Goal: Information Seeking & Learning: Compare options

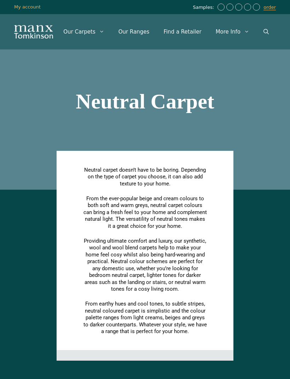
scroll to position [1662, 0]
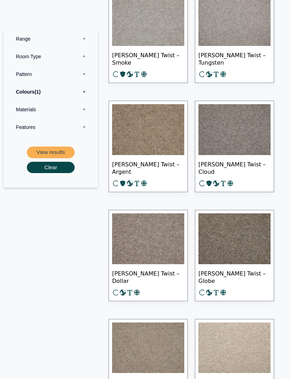
click at [165, 249] on img at bounding box center [148, 239] width 72 height 51
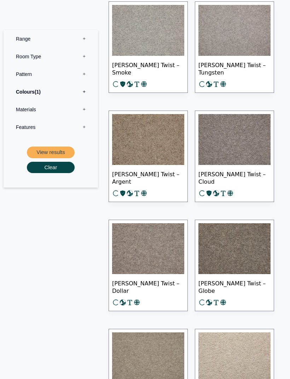
click at [48, 91] on label "Colours 1" at bounding box center [51, 92] width 84 height 18
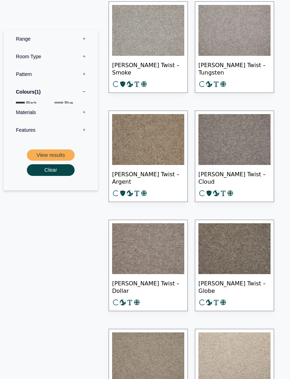
scroll to position [1652, 0]
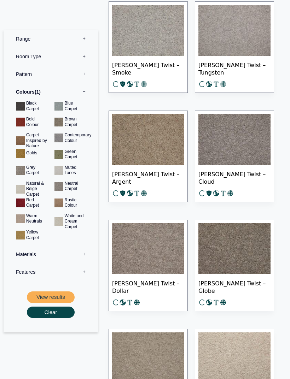
click at [252, 145] on img at bounding box center [234, 139] width 72 height 51
click at [165, 145] on img at bounding box center [148, 139] width 72 height 51
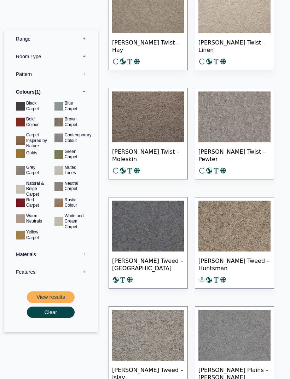
scroll to position [2008, 0]
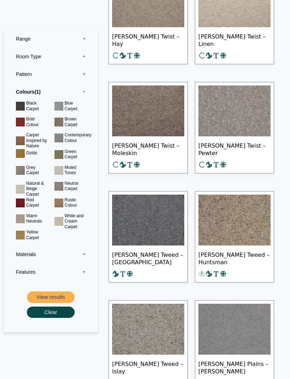
click at [161, 117] on img at bounding box center [148, 111] width 72 height 51
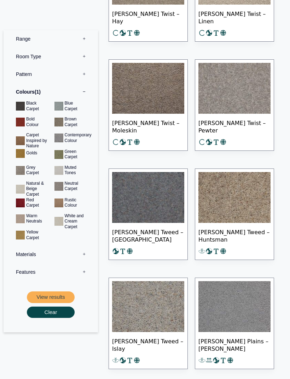
click at [60, 296] on button "View results" at bounding box center [51, 298] width 48 height 12
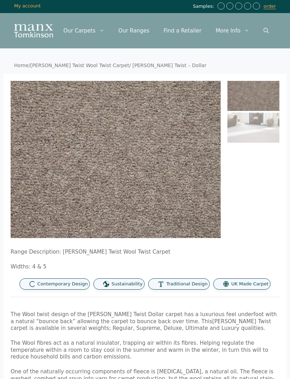
scroll to position [1, 0]
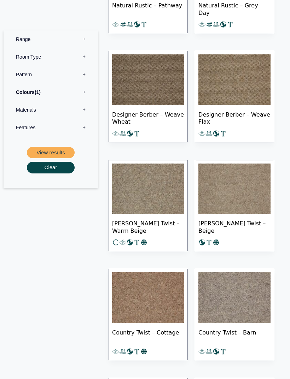
scroll to position [1078, 0]
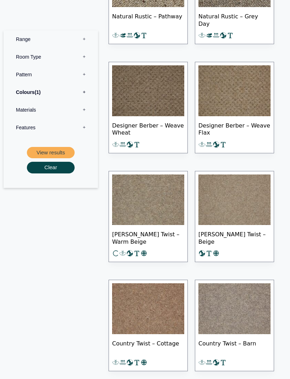
click at [69, 93] on label "Colours 1" at bounding box center [51, 92] width 84 height 18
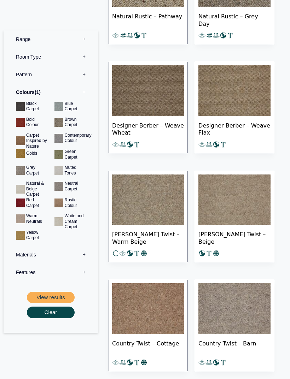
click at [57, 295] on button "View results" at bounding box center [51, 298] width 48 height 12
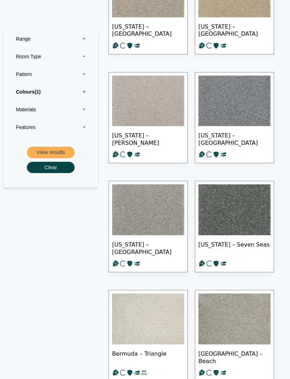
scroll to position [1036, 0]
click at [51, 113] on label "Materials 0" at bounding box center [51, 110] width 84 height 18
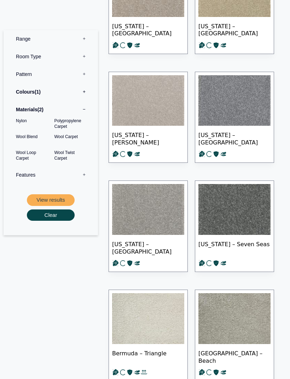
click at [59, 199] on button "View results" at bounding box center [51, 200] width 48 height 12
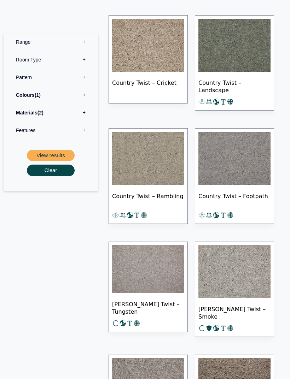
scroll to position [226, 0]
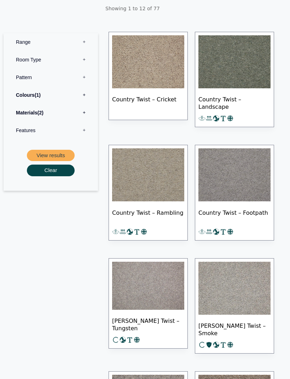
click at [58, 97] on label "Colours 1" at bounding box center [51, 95] width 84 height 18
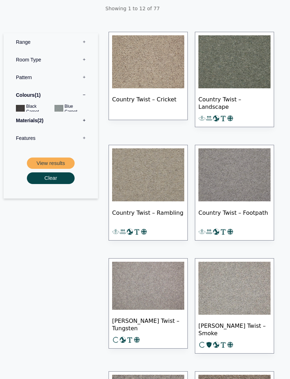
scroll to position [201, 0]
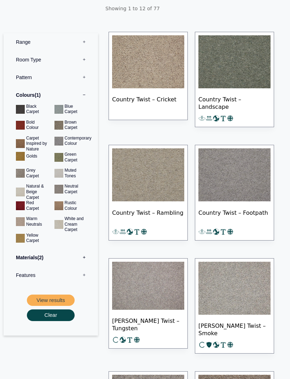
click at [47, 256] on label "Materials 2" at bounding box center [51, 258] width 84 height 18
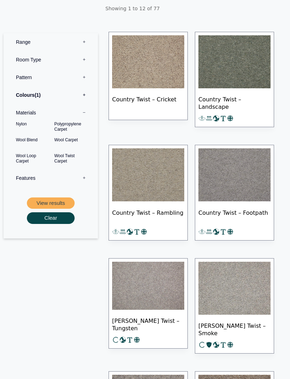
click at [54, 200] on button "View results" at bounding box center [51, 204] width 48 height 12
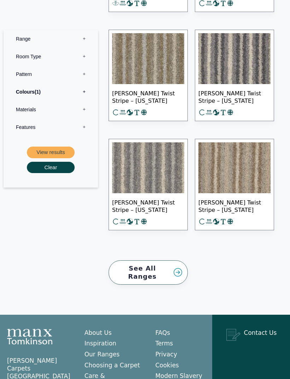
click at [46, 95] on label "Colours 1" at bounding box center [51, 92] width 84 height 18
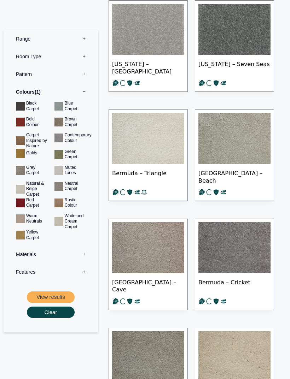
scroll to position [1239, 0]
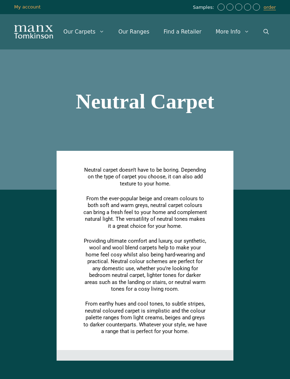
scroll to position [1239, 0]
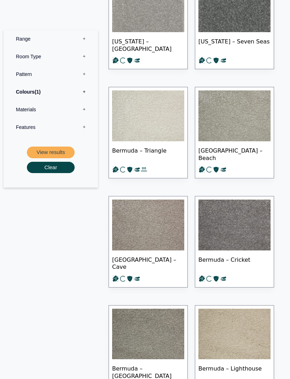
click at [53, 92] on label "Colours 1" at bounding box center [51, 92] width 84 height 18
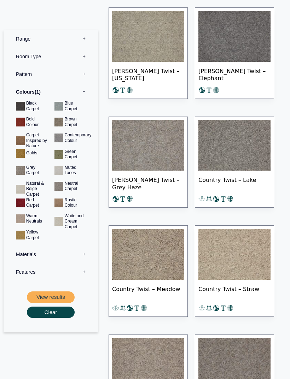
scroll to position [5693, 0]
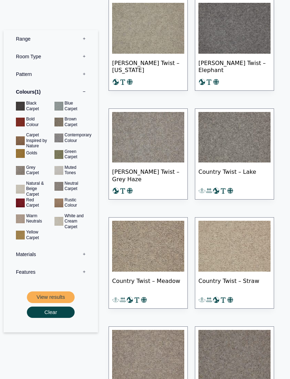
click at [58, 252] on label "Materials 0" at bounding box center [51, 255] width 84 height 18
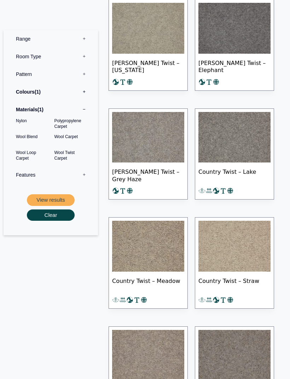
click at [53, 198] on button "View results" at bounding box center [51, 200] width 48 height 12
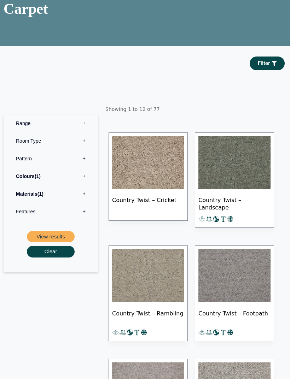
scroll to position [100, 0]
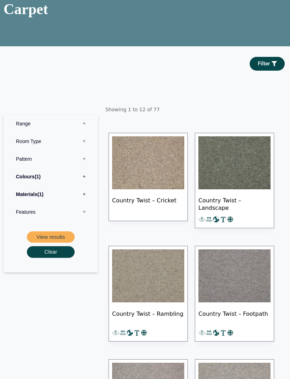
click at [48, 185] on label "Colours 1" at bounding box center [51, 177] width 84 height 18
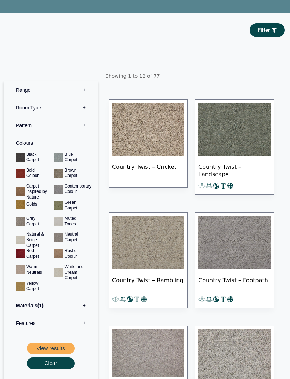
scroll to position [135, 0]
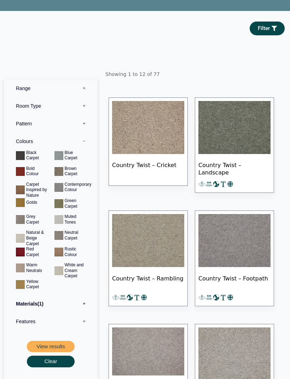
click at [58, 353] on button "View results" at bounding box center [51, 347] width 48 height 12
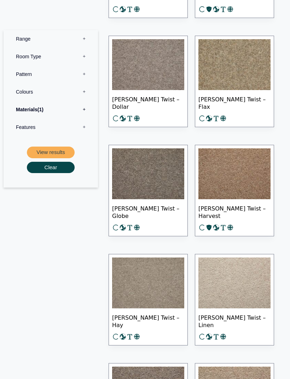
scroll to position [1604, 0]
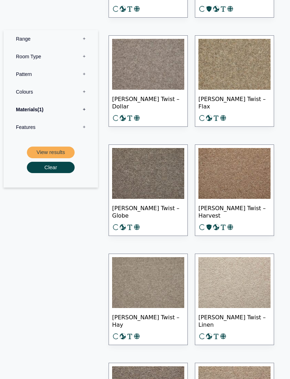
click at [55, 111] on label "Materials 1" at bounding box center [51, 110] width 84 height 18
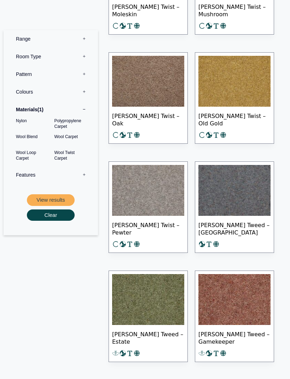
scroll to position [2023, 0]
click at [62, 93] on label "Colours 0" at bounding box center [51, 92] width 84 height 18
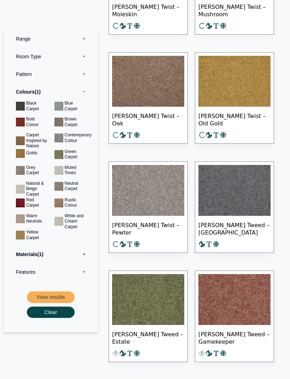
click at [58, 293] on button "View results" at bounding box center [51, 298] width 48 height 12
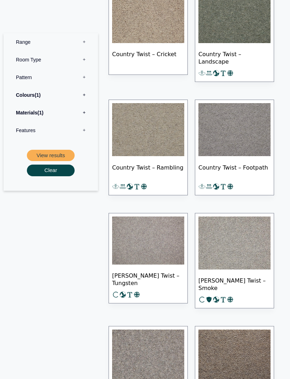
scroll to position [244, 0]
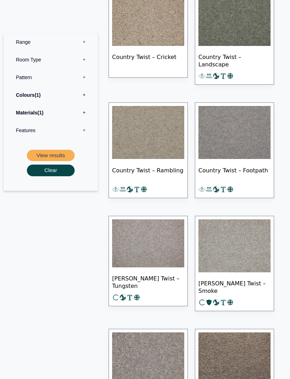
click at [29, 114] on label "Materials 1" at bounding box center [51, 113] width 84 height 18
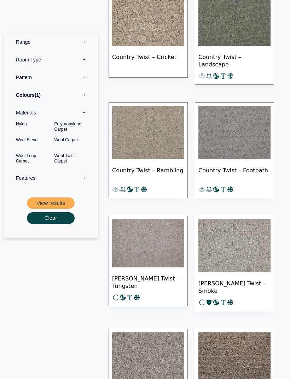
click at [41, 204] on button "View results" at bounding box center [51, 204] width 48 height 12
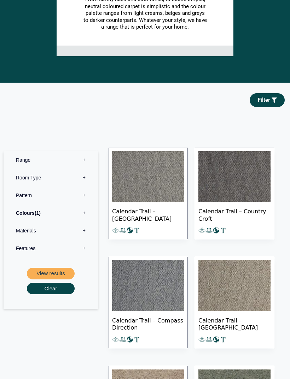
scroll to position [304, 0]
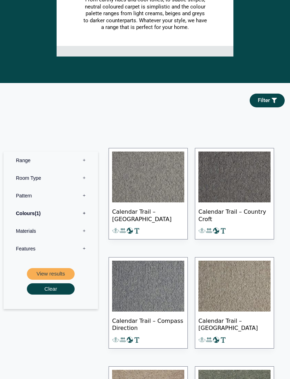
click at [268, 98] on span "Filter" at bounding box center [264, 100] width 12 height 5
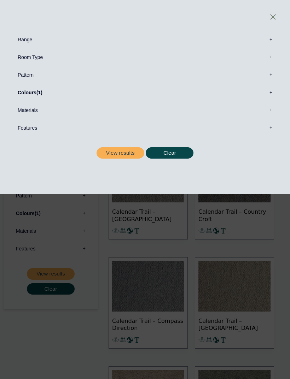
click at [270, 94] on label "Colours 1" at bounding box center [145, 93] width 269 height 18
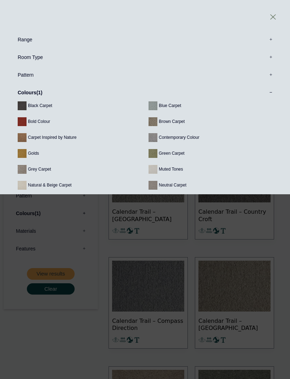
click at [268, 97] on label "Colours 1" at bounding box center [145, 93] width 269 height 18
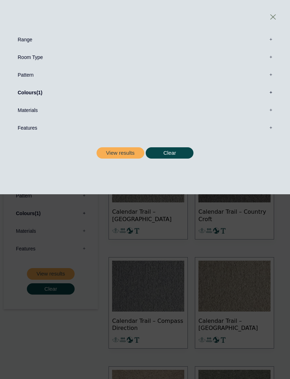
click at [270, 111] on label "Materials 0" at bounding box center [145, 110] width 269 height 18
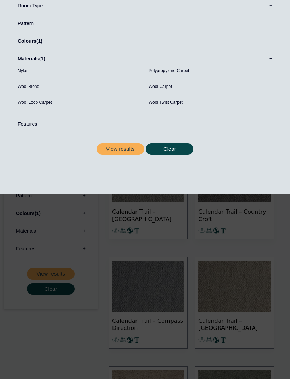
scroll to position [52, 0]
click at [119, 149] on button "View results" at bounding box center [121, 149] width 48 height 12
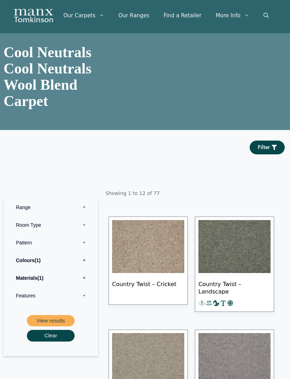
scroll to position [11, 0]
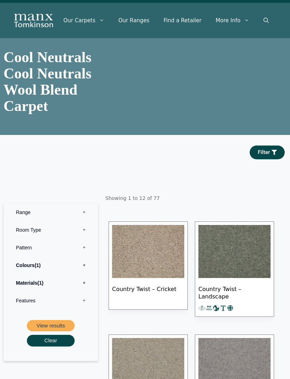
click at [271, 155] on span "Filter" at bounding box center [267, 152] width 19 height 5
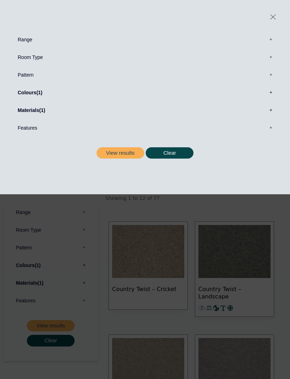
click at [50, 111] on label "Materials 1" at bounding box center [145, 110] width 269 height 18
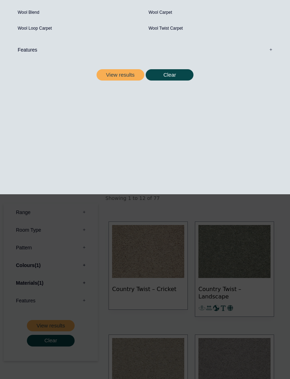
scroll to position [129, 0]
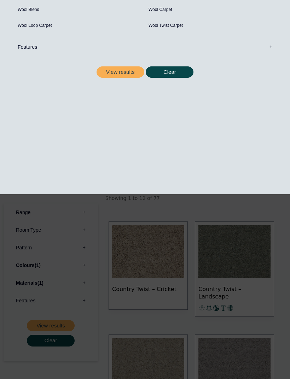
click at [121, 73] on button "View results" at bounding box center [121, 72] width 48 height 12
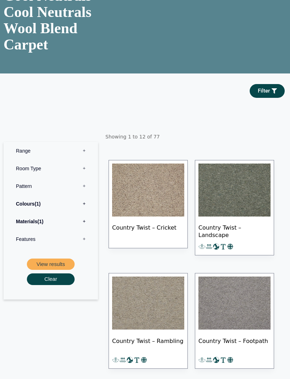
scroll to position [72, 0]
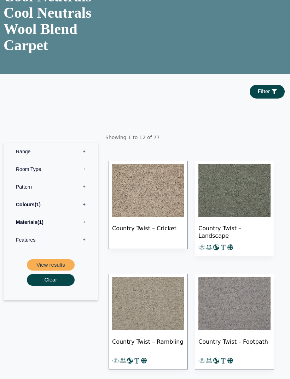
click at [55, 231] on label "Materials 1" at bounding box center [51, 223] width 84 height 18
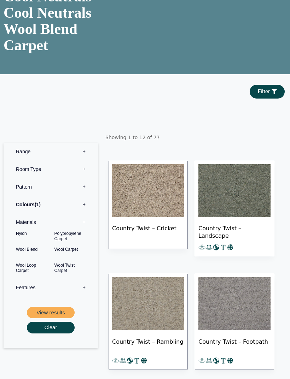
click at [58, 319] on button "View results" at bounding box center [51, 313] width 48 height 12
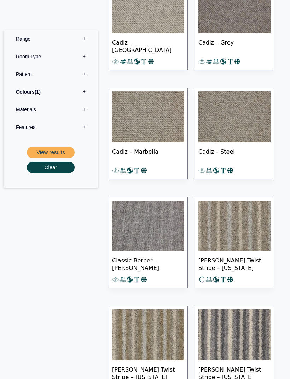
scroll to position [6477, 0]
click at [60, 110] on label "Materials 0" at bounding box center [51, 110] width 84 height 18
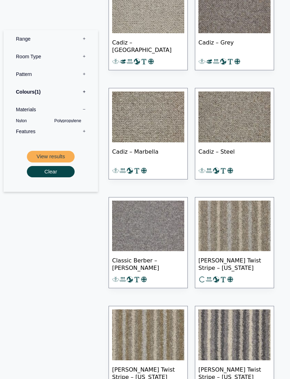
scroll to position [6478, 0]
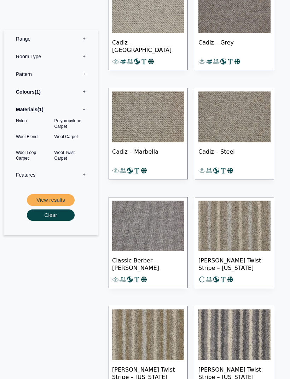
click at [57, 197] on button "View results" at bounding box center [51, 200] width 48 height 12
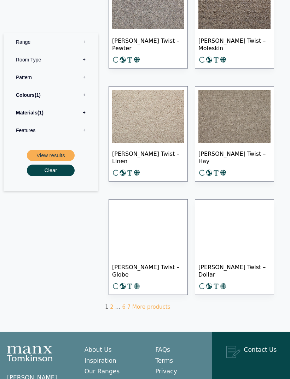
scroll to position [600, 0]
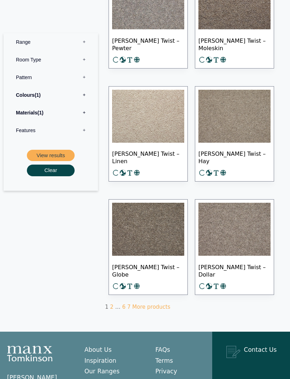
click at [110, 310] on link "2" at bounding box center [112, 307] width 4 height 6
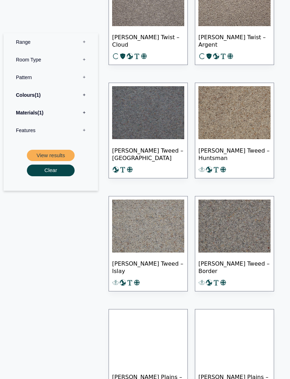
scroll to position [262, 0]
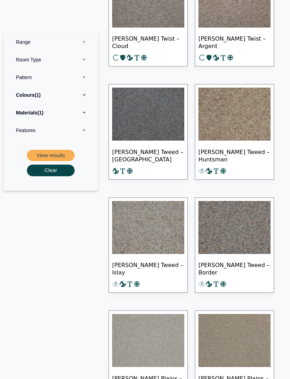
click at [43, 99] on label "Colours 1" at bounding box center [51, 95] width 84 height 18
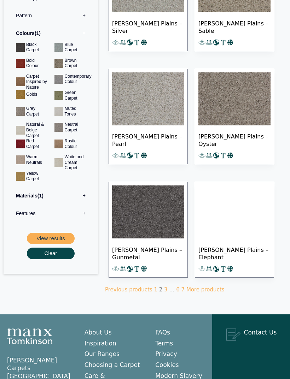
scroll to position [618, 0]
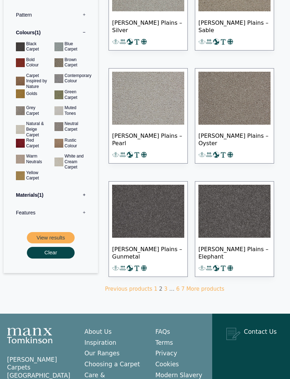
click at [164, 292] on link "3" at bounding box center [166, 289] width 4 height 6
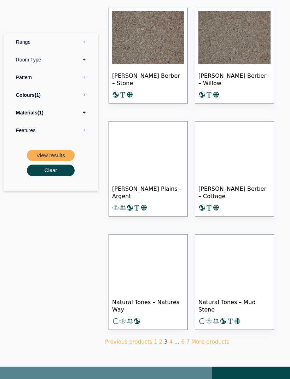
scroll to position [565, 0]
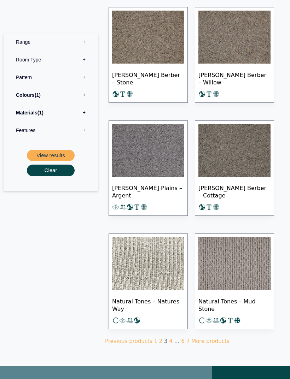
click at [169, 345] on link "4" at bounding box center [171, 342] width 4 height 6
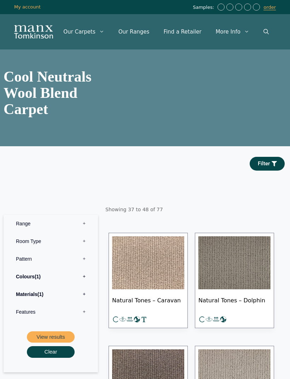
click at [27, 303] on label "Materials 1" at bounding box center [51, 295] width 84 height 18
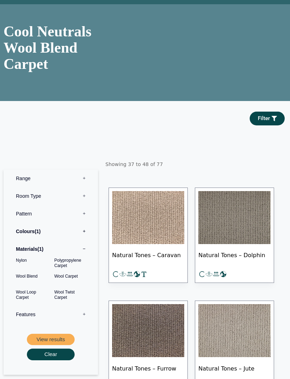
scroll to position [45, 0]
click at [43, 346] on button "View results" at bounding box center [51, 340] width 48 height 12
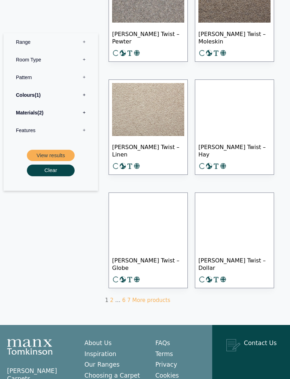
scroll to position [606, 0]
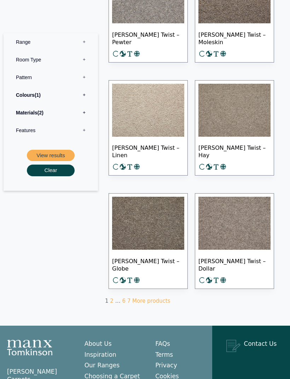
click at [37, 130] on label "Features 0" at bounding box center [51, 131] width 84 height 18
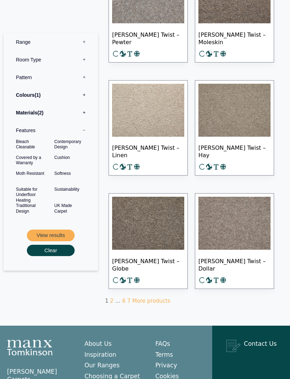
click at [74, 78] on label "Pattern 0" at bounding box center [51, 78] width 84 height 18
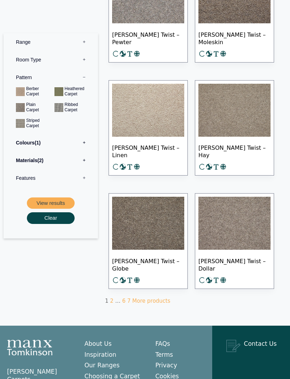
click at [83, 59] on label "Room Type 0" at bounding box center [51, 60] width 84 height 18
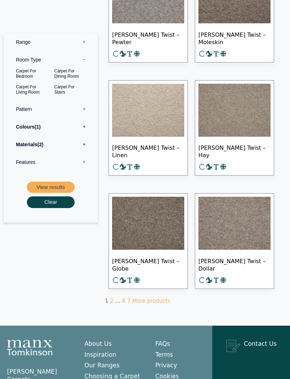
click at [81, 43] on label "Range 0" at bounding box center [51, 42] width 84 height 18
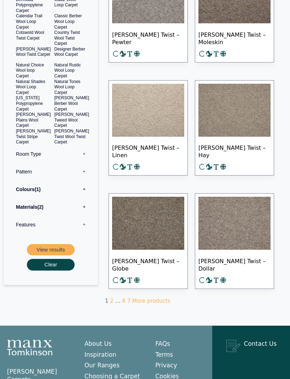
click at [111, 304] on link "2" at bounding box center [112, 301] width 4 height 6
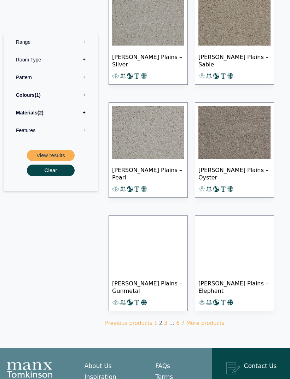
scroll to position [658, 0]
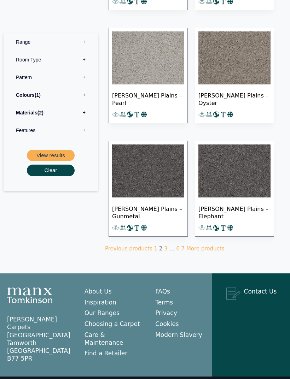
click at [164, 252] on link "3" at bounding box center [166, 249] width 4 height 6
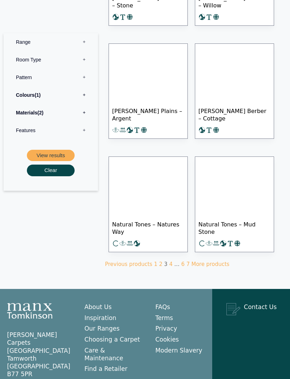
scroll to position [643, 0]
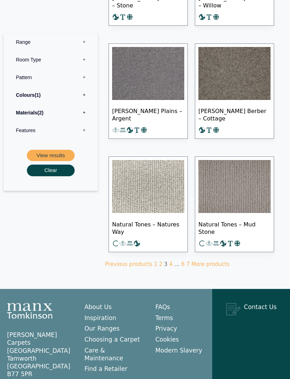
click at [169, 268] on link "4" at bounding box center [171, 264] width 4 height 6
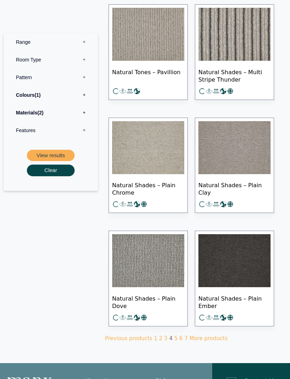
scroll to position [658, 0]
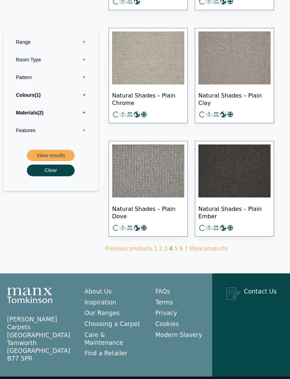
click at [174, 252] on link "5" at bounding box center [176, 249] width 4 height 6
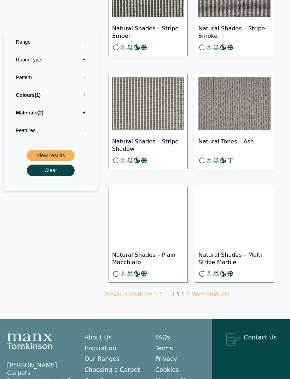
scroll to position [658, 0]
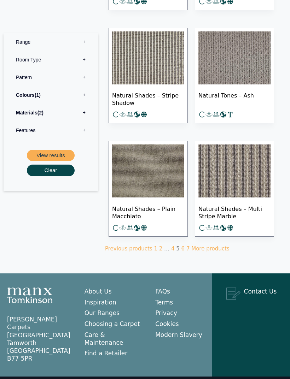
click at [181, 252] on link "6" at bounding box center [183, 249] width 4 height 6
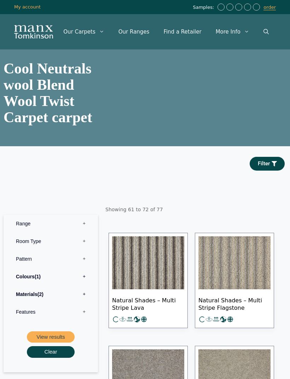
click at [72, 302] on label "Materials 2" at bounding box center [51, 295] width 84 height 18
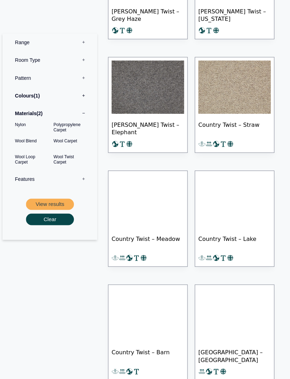
scroll to position [403, 0]
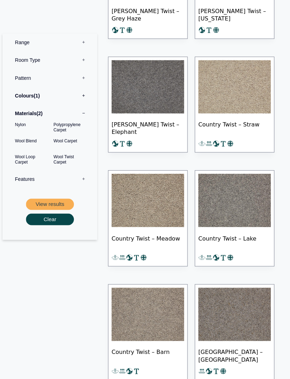
click at [30, 47] on label "Range 0" at bounding box center [51, 42] width 84 height 18
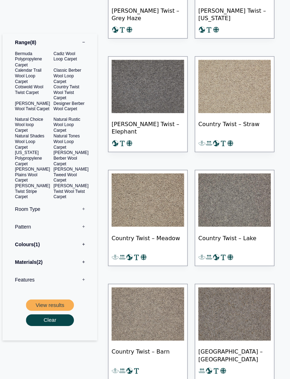
click at [23, 257] on label "Materials 2" at bounding box center [51, 261] width 84 height 18
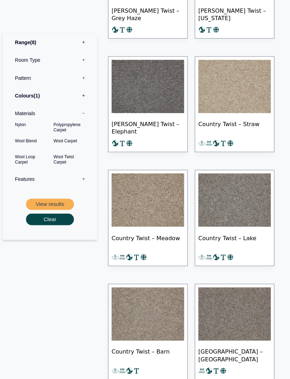
click at [44, 203] on button "View results" at bounding box center [51, 204] width 48 height 12
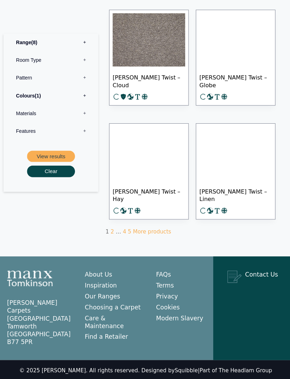
scroll to position [673, 0]
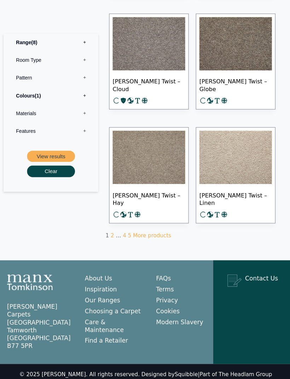
click at [145, 238] on link "More products" at bounding box center [151, 234] width 38 height 6
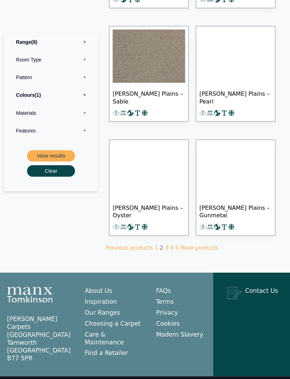
scroll to position [660, 0]
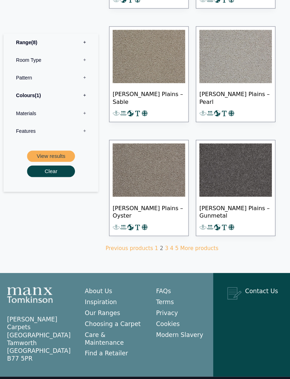
click at [186, 250] on link "More products" at bounding box center [198, 247] width 38 height 6
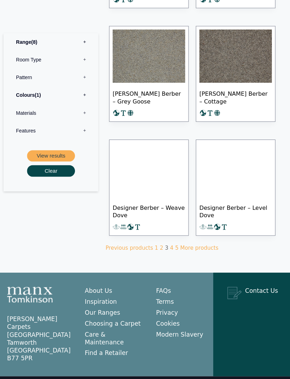
scroll to position [660, 0]
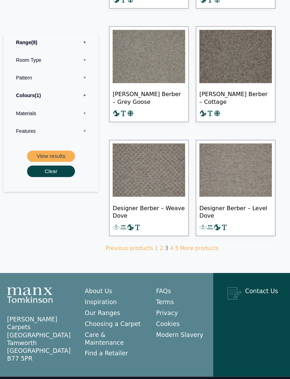
click at [192, 250] on link "More products" at bounding box center [198, 247] width 38 height 6
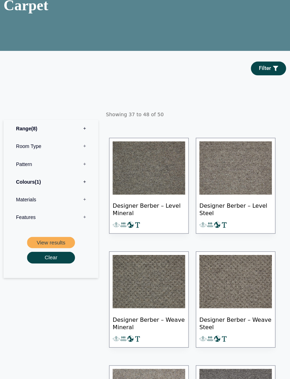
scroll to position [186, 0]
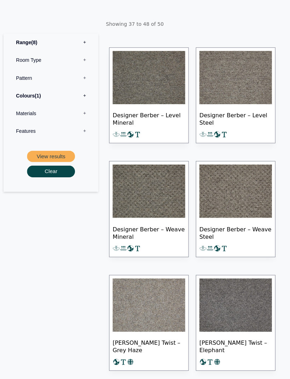
click at [22, 48] on label "Range 8" at bounding box center [51, 42] width 84 height 18
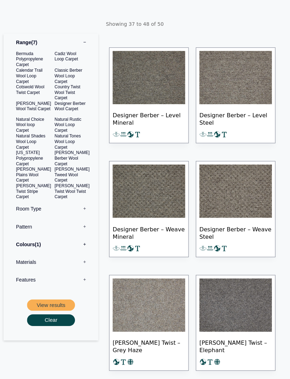
click at [42, 303] on button "View results" at bounding box center [51, 304] width 48 height 12
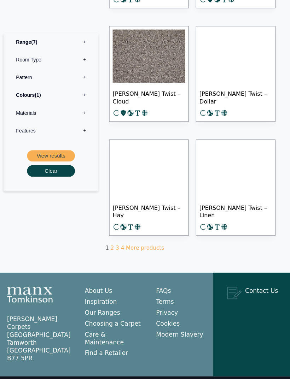
scroll to position [660, 0]
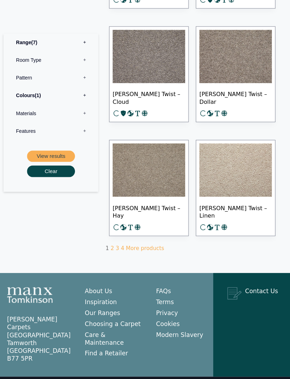
click at [139, 250] on link "More products" at bounding box center [144, 247] width 38 height 6
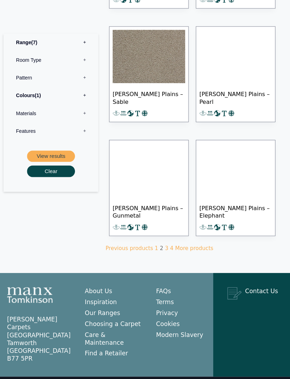
scroll to position [660, 0]
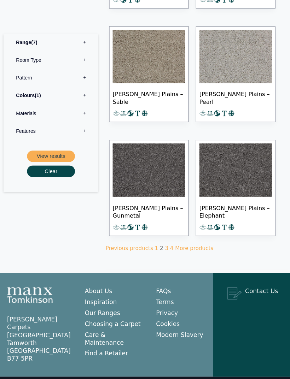
click at [190, 250] on link "More products" at bounding box center [193, 247] width 38 height 6
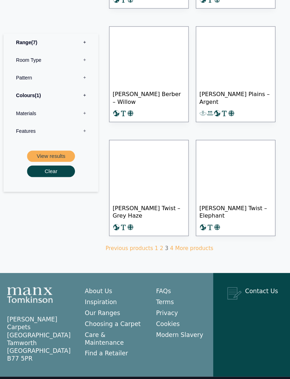
scroll to position [660, 0]
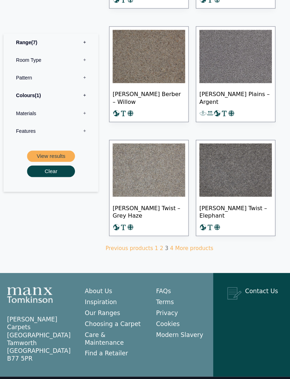
click at [190, 250] on link "More products" at bounding box center [193, 247] width 38 height 6
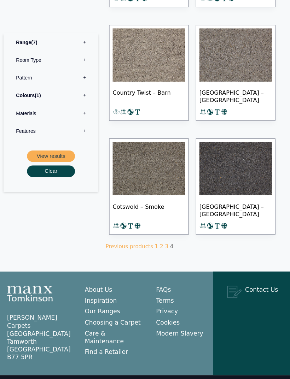
scroll to position [435, 0]
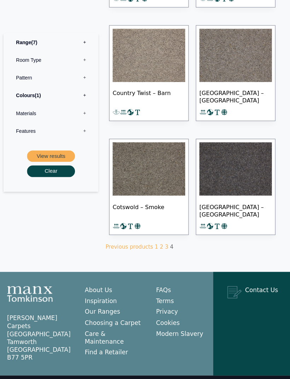
click at [147, 249] on link "Previous products" at bounding box center [128, 246] width 47 height 6
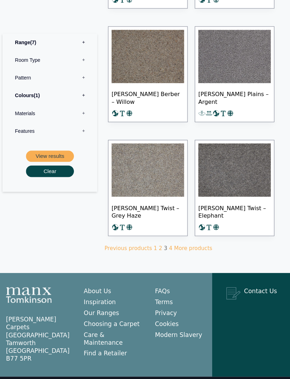
scroll to position [660, 0]
click at [154, 250] on link "1" at bounding box center [156, 247] width 4 height 6
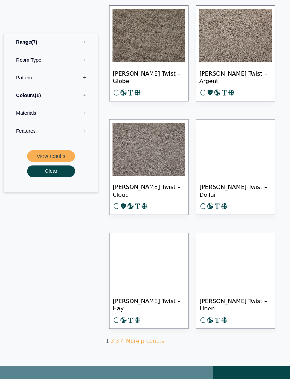
scroll to position [593, 0]
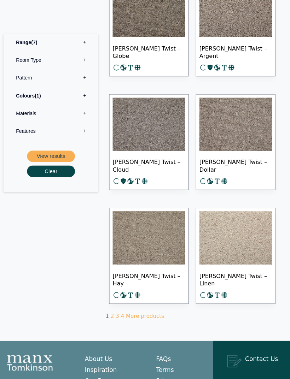
click at [145, 318] on link "More products" at bounding box center [144, 314] width 38 height 6
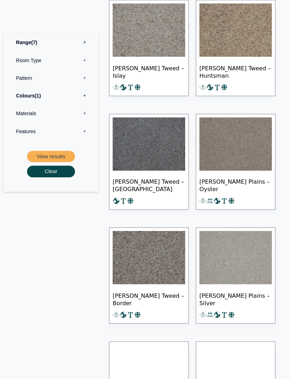
scroll to position [346, 0]
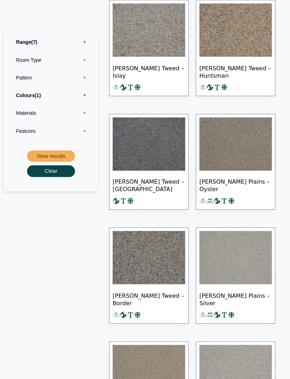
click at [23, 39] on label "Range 7" at bounding box center [51, 42] width 84 height 18
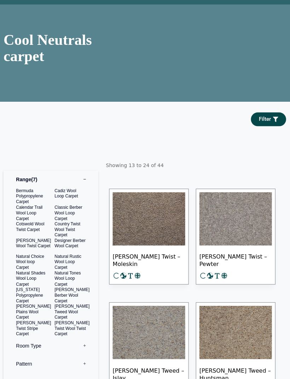
scroll to position [51, 0]
